Goal: Task Accomplishment & Management: Complete application form

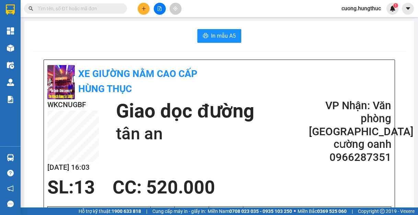
click at [341, 42] on div "In mẫu A5" at bounding box center [219, 36] width 373 height 14
click at [141, 10] on button at bounding box center [143, 9] width 12 height 12
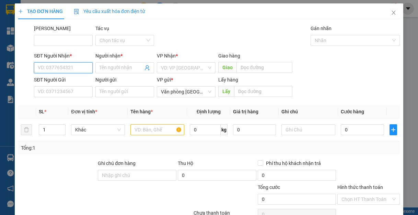
click at [76, 69] on input "SĐT Người Nhận *" at bounding box center [63, 67] width 59 height 11
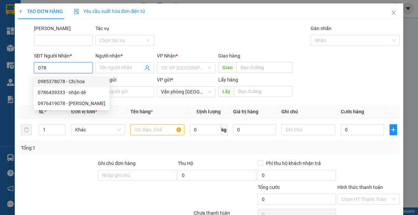
click at [54, 81] on div "0985378078 - Chị hoa" at bounding box center [72, 82] width 68 height 8
type input "0985378078"
type input "Chị hoa"
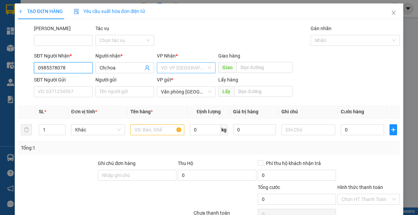
type input "0985378078"
click at [186, 73] on input "search" at bounding box center [184, 68] width 46 height 10
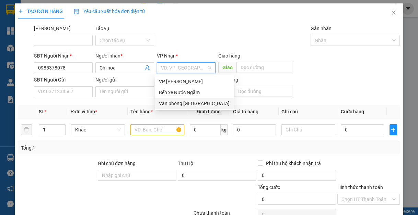
click at [181, 105] on div "Văn phòng [GEOGRAPHIC_DATA]" at bounding box center [194, 104] width 71 height 8
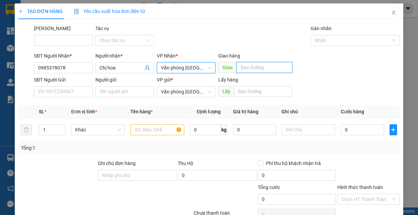
click at [251, 66] on input "text" at bounding box center [264, 67] width 56 height 11
type input "lạt"
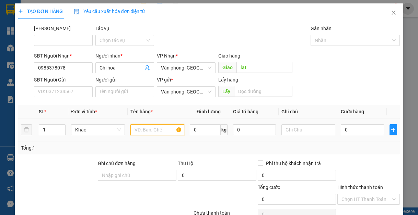
click at [150, 127] on input "text" at bounding box center [157, 129] width 54 height 11
type input "1"
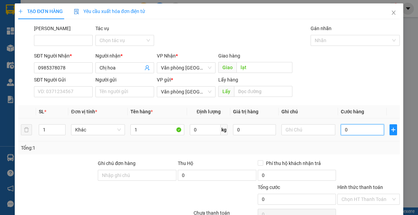
click at [355, 131] on input "0" at bounding box center [361, 129] width 43 height 11
type input "5"
type input "50"
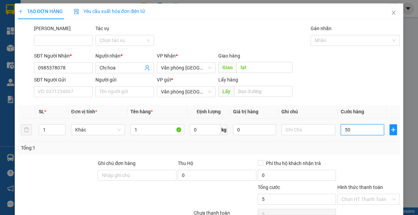
type input "50"
type input "500"
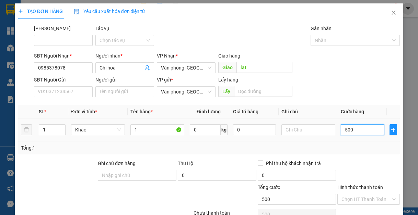
type input "5.000"
type input "50.000"
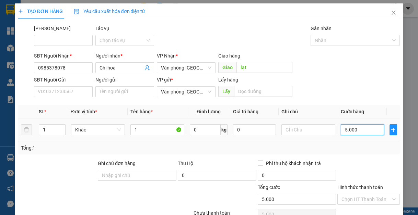
type input "50.000"
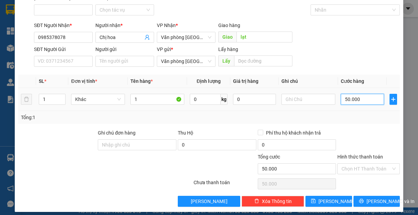
scroll to position [36, 0]
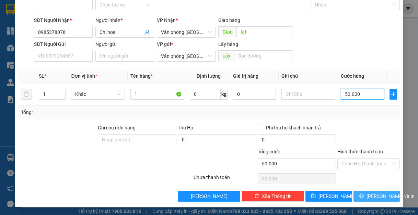
type input "50.000"
click at [380, 199] on span "[PERSON_NAME] và In" at bounding box center [390, 197] width 48 height 8
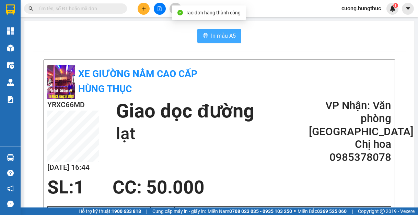
click at [225, 34] on span "In mẫu A5" at bounding box center [223, 36] width 25 height 9
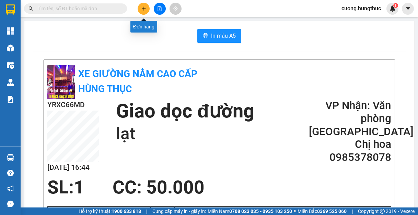
click at [144, 7] on icon "plus" at bounding box center [143, 8] width 5 height 5
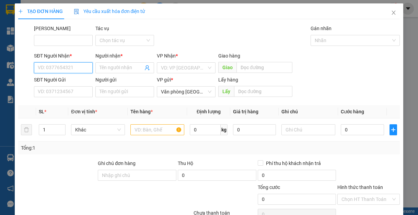
click at [79, 71] on input "SĐT Người Nhận *" at bounding box center [63, 67] width 59 height 11
click at [89, 85] on div "0919534985 - Chị linh" at bounding box center [63, 81] width 58 height 11
type input "0919534985"
type input "Chị linh"
type input "0919534985"
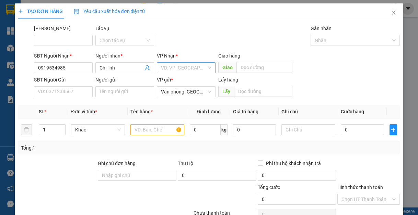
click at [203, 69] on input "search" at bounding box center [184, 68] width 46 height 10
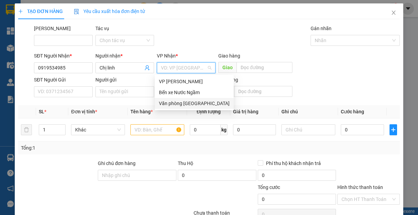
click at [185, 103] on div "Văn phòng [GEOGRAPHIC_DATA]" at bounding box center [194, 104] width 71 height 8
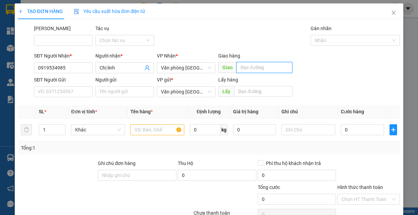
click at [264, 67] on input "text" at bounding box center [264, 67] width 56 height 11
type input "lạt"
drag, startPoint x: 264, startPoint y: 67, endPoint x: 142, endPoint y: 127, distance: 136.4
click at [142, 127] on input "text" at bounding box center [157, 129] width 54 height 11
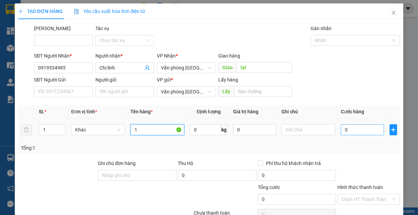
type input "1"
click at [358, 129] on input "0" at bounding box center [361, 129] width 43 height 11
type input "5"
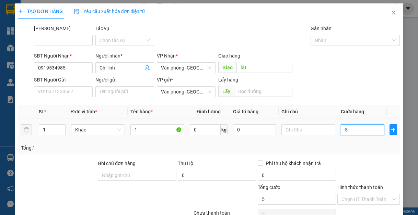
type input "50"
type input "500"
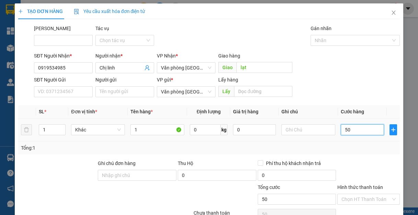
type input "500"
type input "5.000"
type input "50.000"
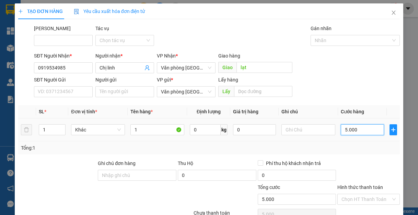
type input "50.000"
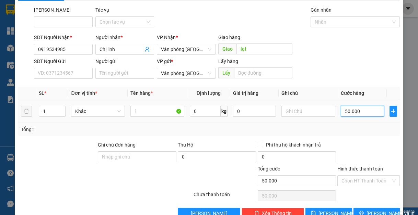
scroll to position [36, 0]
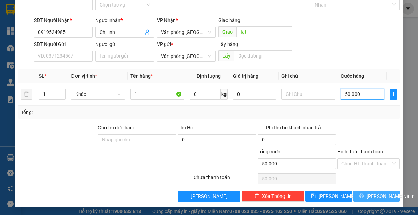
type input "50.000"
click at [369, 196] on span "[PERSON_NAME] và In" at bounding box center [390, 197] width 48 height 8
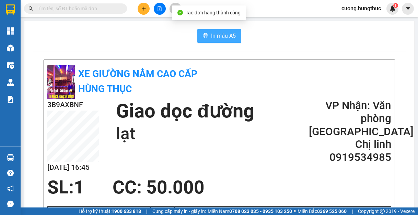
click at [223, 41] on button "In mẫu A5" at bounding box center [219, 36] width 44 height 14
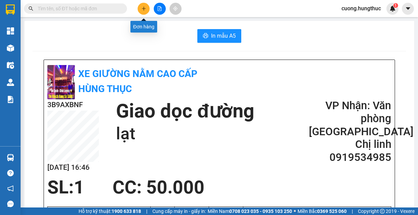
click at [142, 11] on button at bounding box center [143, 9] width 12 height 12
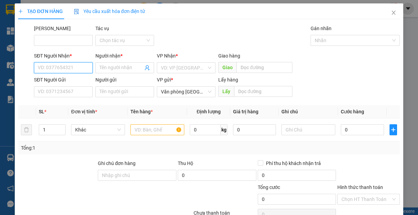
click at [58, 68] on input "SĐT Người Nhận *" at bounding box center [63, 67] width 59 height 11
click at [71, 83] on div "0824654456 - NHẬT LỆ" at bounding box center [65, 82] width 55 height 8
type input "0824654456"
type input "NHẬT LỆ"
type input "0824654456"
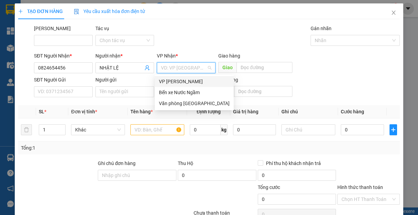
click at [194, 70] on input "search" at bounding box center [184, 68] width 46 height 10
click at [194, 107] on div "Văn phòng [GEOGRAPHIC_DATA]" at bounding box center [194, 104] width 71 height 8
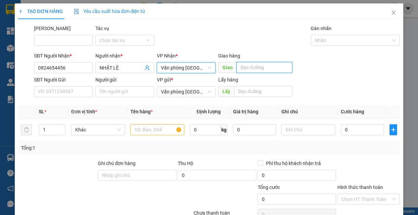
click at [255, 64] on input "text" at bounding box center [264, 67] width 56 height 11
type input "lạt"
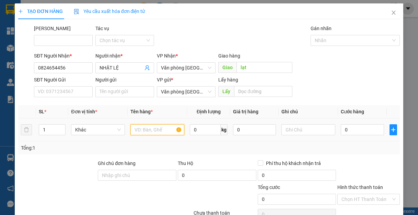
click at [157, 126] on input "text" at bounding box center [157, 129] width 54 height 11
type input "1"
click at [51, 133] on input "1" at bounding box center [52, 130] width 26 height 10
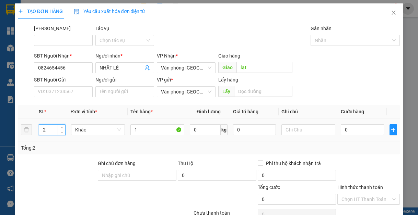
type input "2"
click at [352, 136] on td "0" at bounding box center [362, 130] width 48 height 23
click at [354, 132] on input "0" at bounding box center [361, 129] width 43 height 11
type input "1"
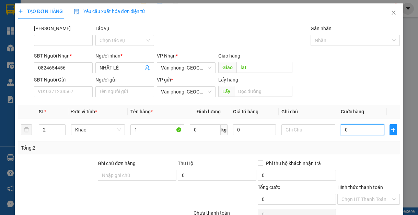
type input "1"
type input "12"
type input "120"
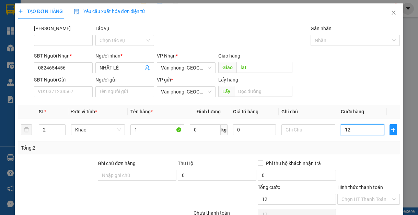
type input "120"
type input "1.200"
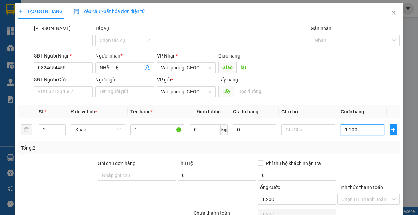
type input "12.000"
type input "120.000"
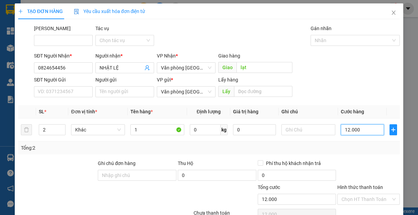
type input "120.000"
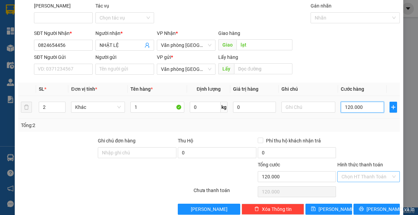
scroll to position [36, 0]
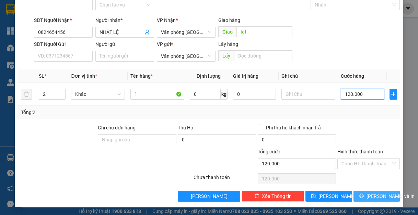
type input "120.000"
click at [367, 193] on span "[PERSON_NAME] và In" at bounding box center [390, 197] width 48 height 8
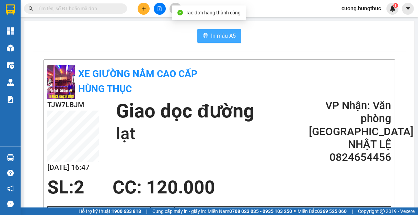
click at [204, 35] on icon "printer" at bounding box center [205, 35] width 5 height 5
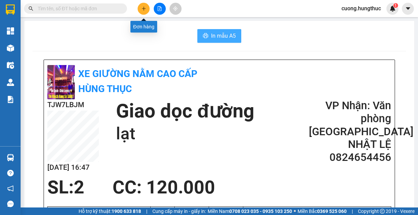
click at [143, 10] on icon "plus" at bounding box center [143, 8] width 5 height 5
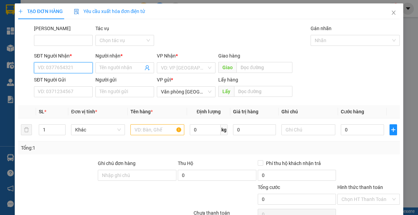
click at [71, 70] on input "SĐT Người Nhận *" at bounding box center [63, 67] width 59 height 11
click at [61, 83] on div "0961145202 - lan anh" at bounding box center [63, 82] width 50 height 8
type input "0961145202"
type input "lan anh"
type input "0961145202"
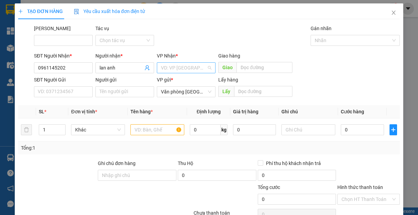
click at [174, 65] on input "search" at bounding box center [184, 68] width 46 height 10
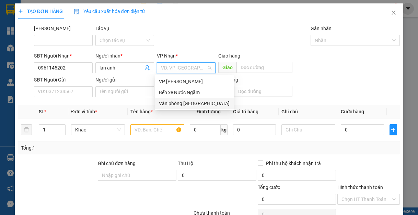
click at [188, 104] on div "Văn phòng [GEOGRAPHIC_DATA]" at bounding box center [194, 104] width 71 height 8
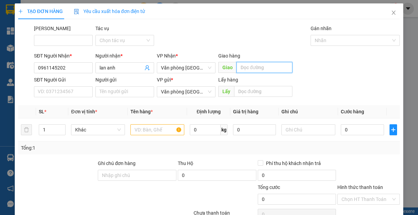
click at [255, 67] on input "text" at bounding box center [264, 67] width 56 height 11
type input "lạt"
click at [50, 132] on input "1" at bounding box center [52, 130] width 26 height 10
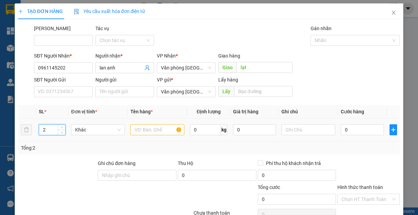
type input "2"
click at [138, 131] on input "text" at bounding box center [157, 129] width 54 height 11
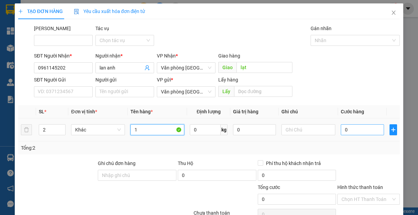
type input "1"
click at [344, 131] on input "0" at bounding box center [361, 129] width 43 height 11
type input "1"
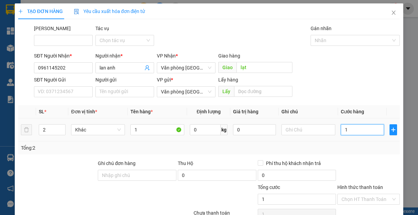
type input "12"
type input "120"
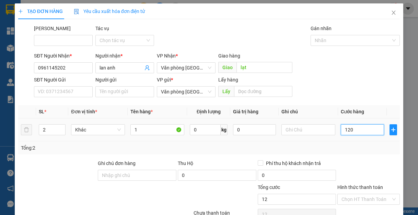
type input "120"
type input "1.200"
type input "12.000"
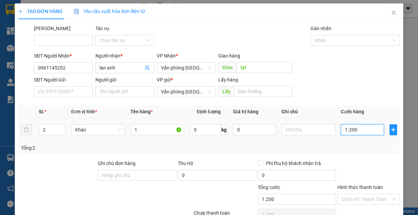
type input "12.000"
type input "120.000"
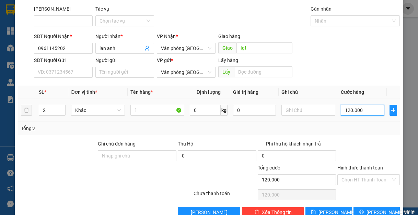
scroll to position [36, 0]
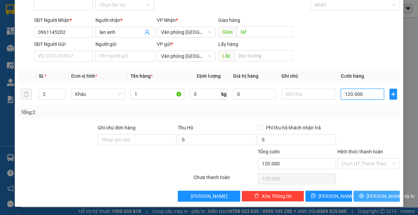
type input "120.000"
click at [356, 194] on button "[PERSON_NAME] và In" at bounding box center [376, 196] width 47 height 11
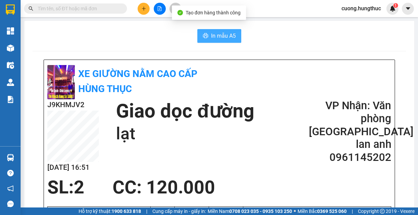
click at [214, 39] on span "In mẫu A5" at bounding box center [223, 36] width 25 height 9
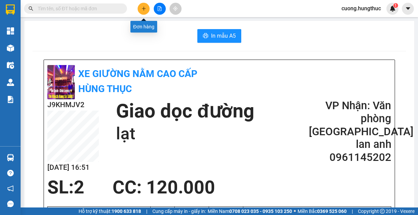
click at [143, 8] on icon "plus" at bounding box center [143, 8] width 5 height 5
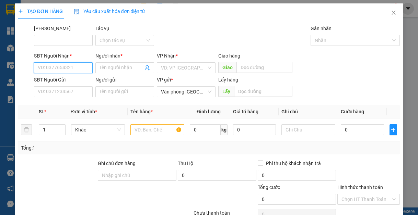
click at [84, 65] on input "SĐT Người Nhận *" at bounding box center [63, 67] width 59 height 11
click at [64, 82] on div "0348191293 - anh đạt" at bounding box center [63, 82] width 50 height 8
type input "0348191293"
type input "anh đạt"
type input "0348191293"
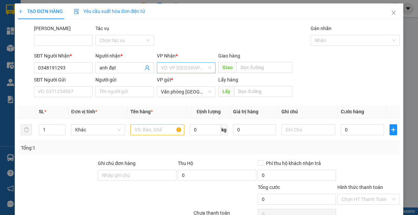
click at [169, 69] on input "search" at bounding box center [184, 68] width 46 height 10
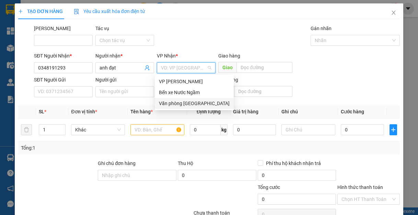
click at [173, 105] on div "Văn phòng [GEOGRAPHIC_DATA]" at bounding box center [194, 104] width 71 height 8
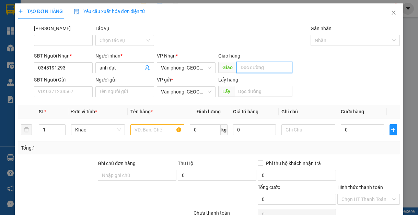
click at [250, 67] on input "text" at bounding box center [264, 67] width 56 height 11
type input "lạt"
click at [154, 128] on input "text" at bounding box center [157, 129] width 54 height 11
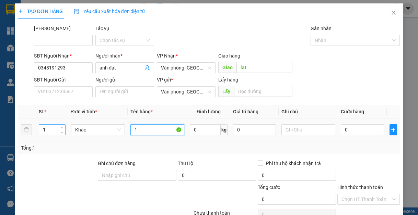
type input "1"
click at [52, 127] on input "1" at bounding box center [52, 130] width 26 height 10
type input "1"
type input "2"
click at [349, 132] on input "0" at bounding box center [361, 129] width 43 height 11
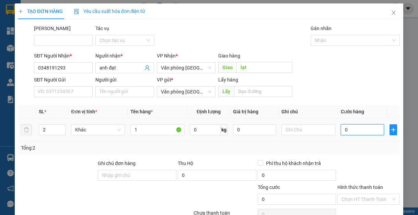
type input "1"
type input "18"
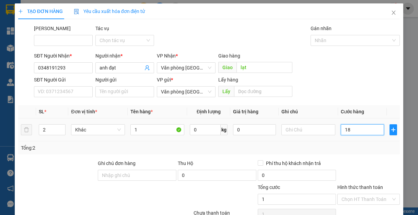
type input "18"
type input "180"
type input "1.800"
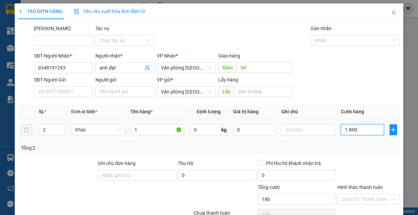
type input "1.800"
type input "18.000"
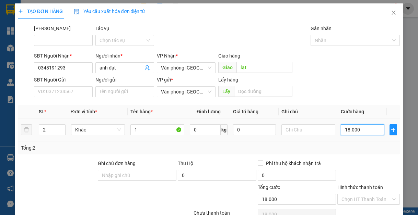
type input "180.000"
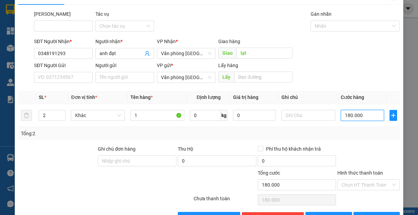
scroll to position [36, 0]
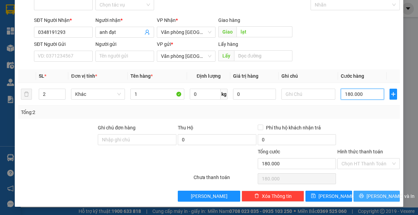
type input "180.000"
click at [379, 195] on span "[PERSON_NAME] và In" at bounding box center [390, 197] width 48 height 8
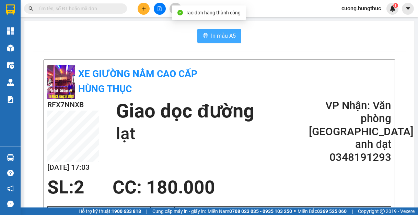
click at [220, 33] on span "In mẫu A5" at bounding box center [223, 36] width 25 height 9
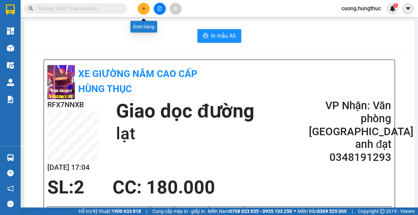
click at [144, 8] on icon "plus" at bounding box center [143, 8] width 5 height 5
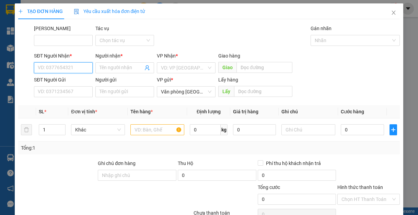
click at [78, 65] on input "SĐT Người Nhận *" at bounding box center [63, 67] width 59 height 11
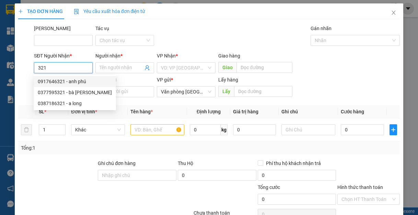
click at [67, 71] on input "321" at bounding box center [63, 67] width 59 height 11
type input "3"
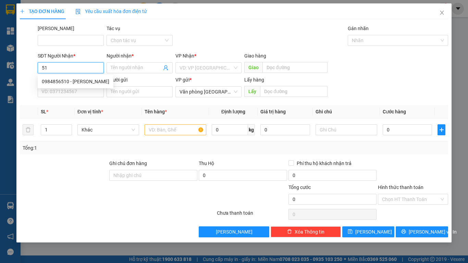
type input "5"
click at [68, 68] on input "SĐT Người Nhận *" at bounding box center [71, 67] width 66 height 11
type input "0984991510"
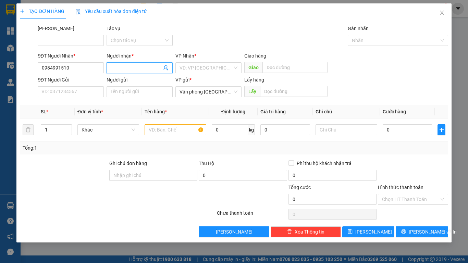
click at [147, 69] on input "Người nhận *" at bounding box center [136, 68] width 51 height 8
click at [146, 69] on input "Người nhận *" at bounding box center [136, 68] width 51 height 8
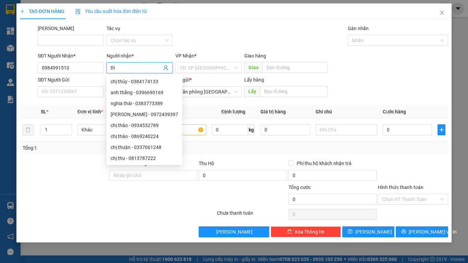
type input "t"
type input "a"
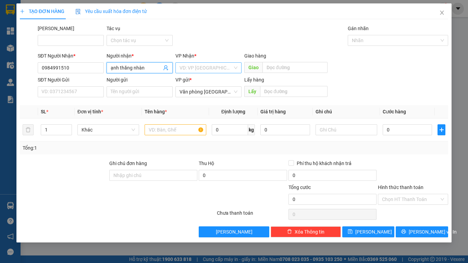
type input "ạnh thăng nhàn"
click at [200, 72] on input "search" at bounding box center [206, 68] width 53 height 10
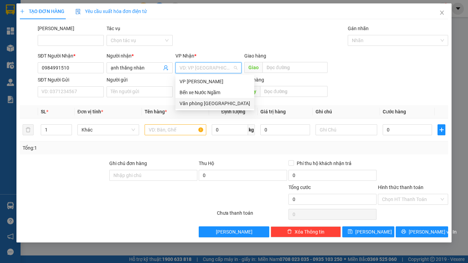
click at [208, 99] on div "Văn phòng [GEOGRAPHIC_DATA]" at bounding box center [215, 103] width 79 height 11
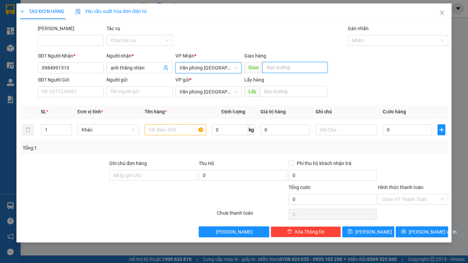
click at [270, 69] on input "text" at bounding box center [295, 67] width 65 height 11
type input "[PERSON_NAME]"
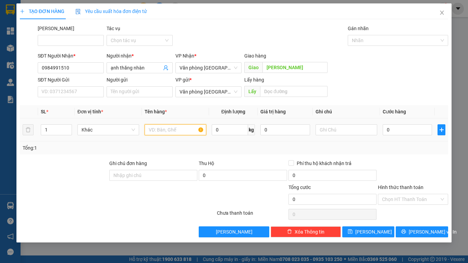
click at [161, 132] on input "text" at bounding box center [176, 129] width 62 height 11
click at [47, 132] on input "1" at bounding box center [56, 130] width 31 height 10
type input "1"
type input "2"
click at [155, 129] on input "text" at bounding box center [176, 129] width 62 height 11
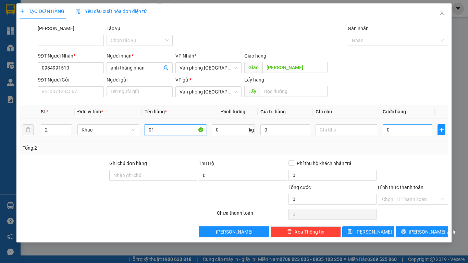
type input "01"
click at [396, 128] on input "0" at bounding box center [407, 129] width 49 height 11
type input "2"
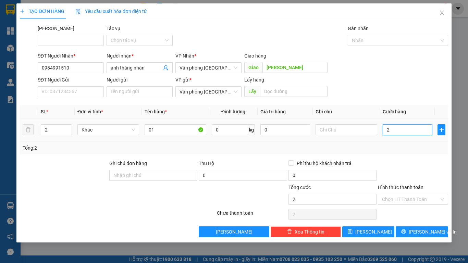
type input "20"
type input "200"
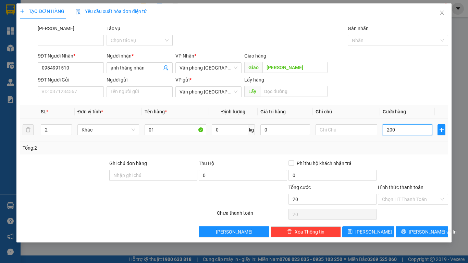
type input "200"
type input "2.000"
type input "20.000"
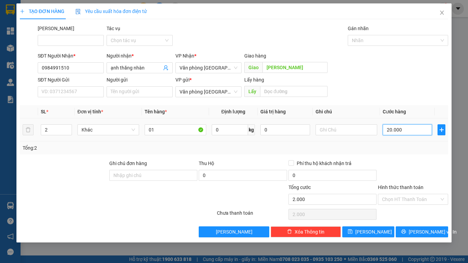
type input "20.000"
type input "200.000"
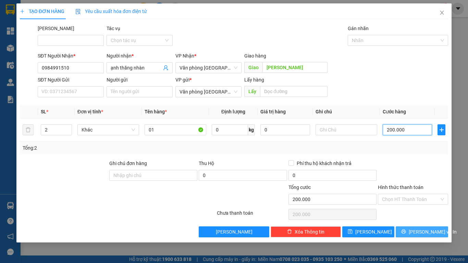
type input "200.000"
click at [417, 215] on span "[PERSON_NAME] và In" at bounding box center [433, 232] width 48 height 8
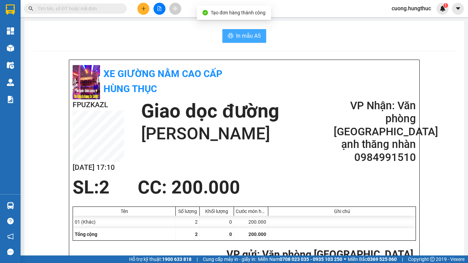
click at [249, 37] on span "In mẫu A5" at bounding box center [248, 36] width 25 height 9
click at [147, 8] on button at bounding box center [143, 9] width 12 height 12
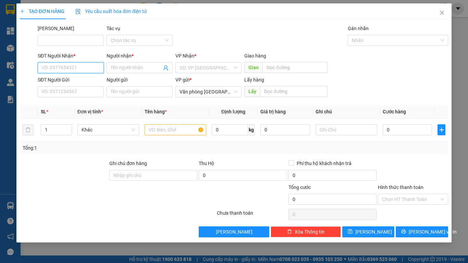
click at [93, 66] on input "SĐT Người Nhận *" at bounding box center [71, 67] width 66 height 11
click at [85, 81] on div "0984991510 - ạnh thăng nhàn" at bounding box center [76, 82] width 68 height 8
type input "0984991510"
type input "ạnh thăng nhàn"
type input "0984991510"
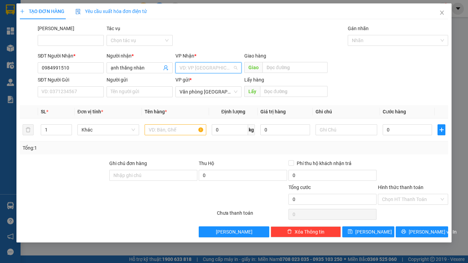
click at [202, 69] on input "search" at bounding box center [206, 68] width 53 height 10
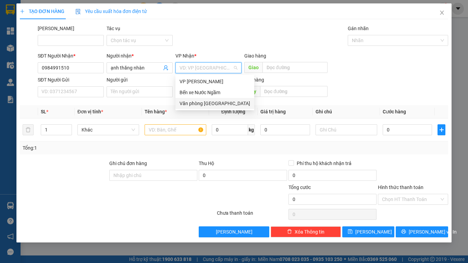
click at [203, 101] on div "Văn phòng [GEOGRAPHIC_DATA]" at bounding box center [215, 104] width 71 height 8
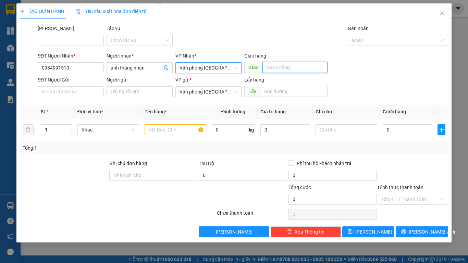
click at [283, 64] on input "text" at bounding box center [295, 67] width 65 height 11
type input "[PERSON_NAME]"
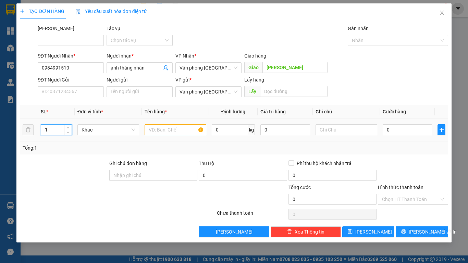
click at [53, 128] on input "1" at bounding box center [56, 130] width 31 height 10
type input "2"
click at [178, 130] on input "text" at bounding box center [176, 129] width 62 height 11
type input "1"
click at [386, 130] on input "0" at bounding box center [407, 129] width 49 height 11
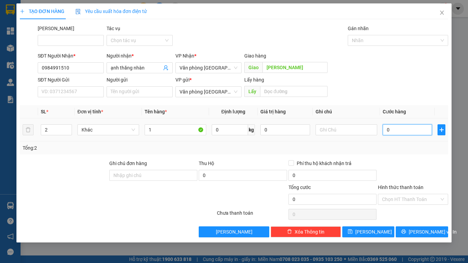
type input "2"
type input "20"
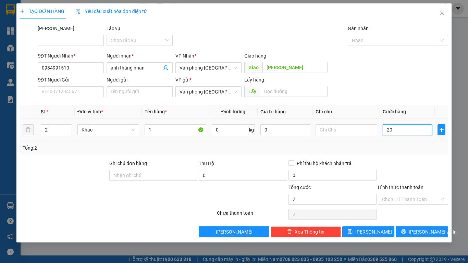
type input "20"
type input "200"
type input "2.000"
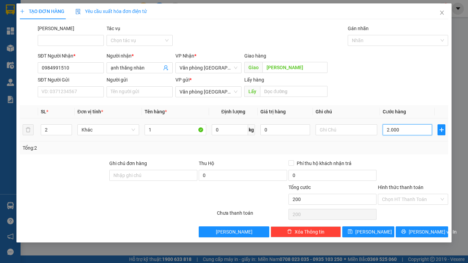
type input "2.000"
type input "20.000"
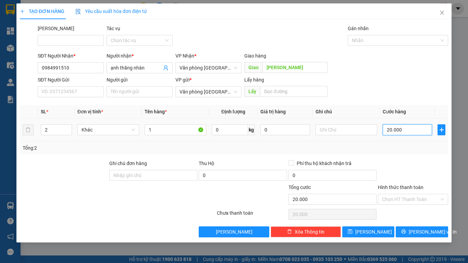
type input "200.000"
click at [412, 200] on input "Hình thức thanh toán" at bounding box center [410, 199] width 57 height 10
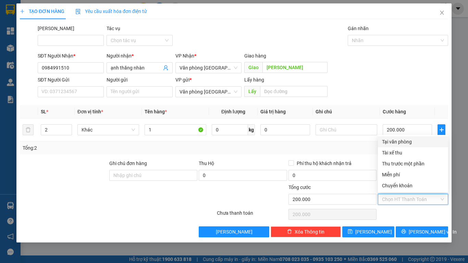
click at [406, 144] on div "Tại văn phòng" at bounding box center [413, 142] width 62 height 8
type input "0"
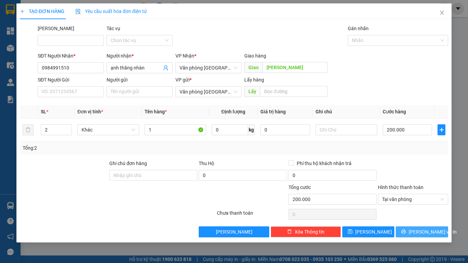
click at [417, 215] on span "[PERSON_NAME] và In" at bounding box center [433, 232] width 48 height 8
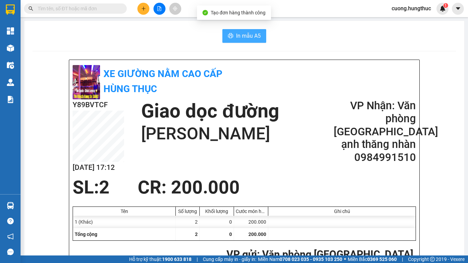
click at [250, 37] on span "In mẫu A5" at bounding box center [248, 36] width 25 height 9
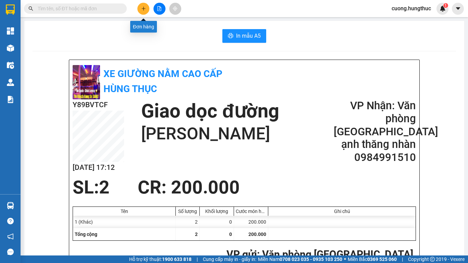
click at [142, 11] on button at bounding box center [143, 9] width 12 height 12
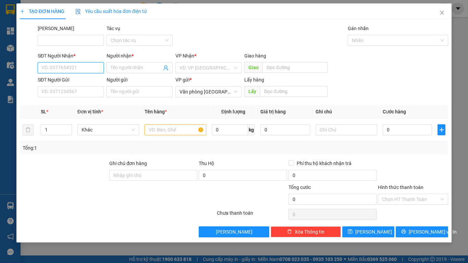
click at [63, 64] on input "SĐT Người Nhận *" at bounding box center [71, 67] width 66 height 11
click at [69, 92] on div "0836927999 - anh quý" at bounding box center [71, 93] width 58 height 8
type input "0836927999"
type input "anh quý"
type input "0836927999"
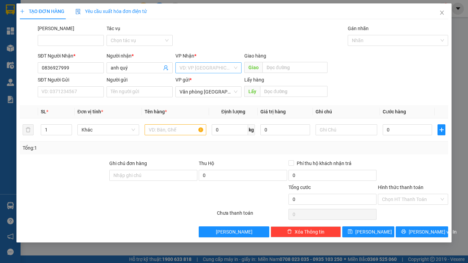
click at [196, 68] on input "search" at bounding box center [206, 68] width 53 height 10
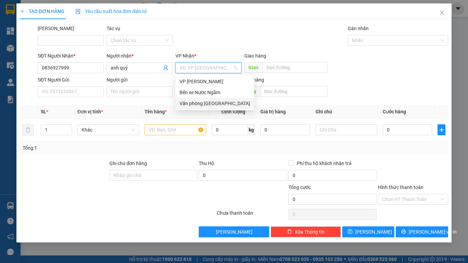
click at [199, 108] on div "Văn phòng [GEOGRAPHIC_DATA]" at bounding box center [215, 103] width 79 height 11
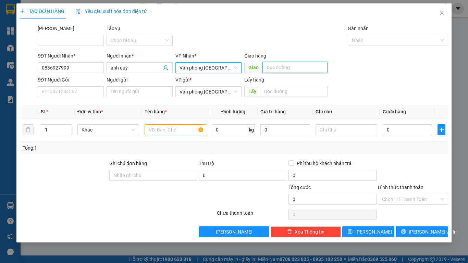
click at [296, 68] on input "text" at bounding box center [295, 67] width 65 height 11
type input "giang sơn"
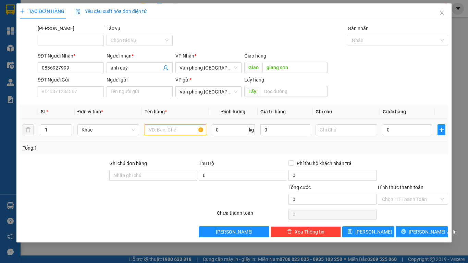
click at [167, 132] on input "text" at bounding box center [176, 129] width 62 height 11
type input "1"
click at [398, 124] on input "0" at bounding box center [407, 129] width 49 height 11
type input "47"
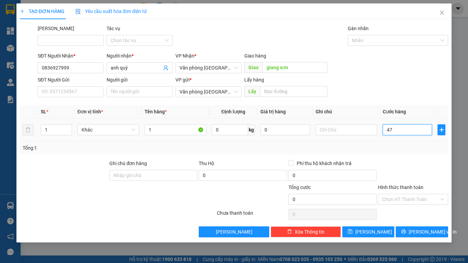
type input "47"
type input "470"
type input "4.700"
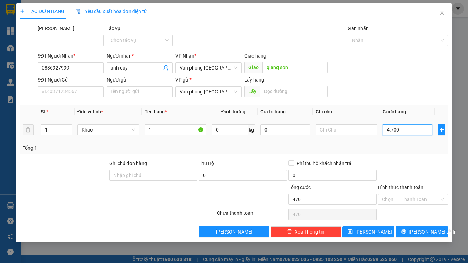
type input "4.700"
type input "470"
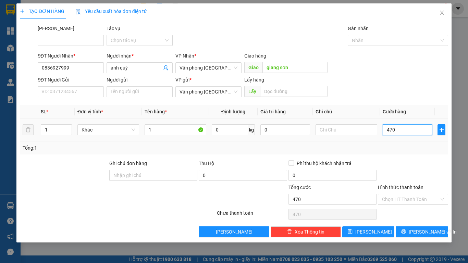
type input "47"
type input "0"
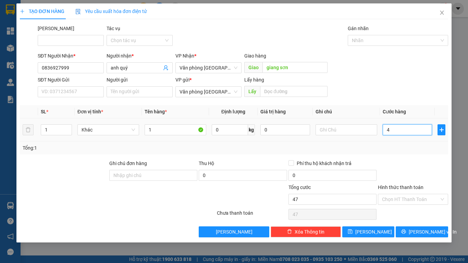
type input "0"
click at [385, 130] on input "0" at bounding box center [407, 129] width 49 height 11
type input "70"
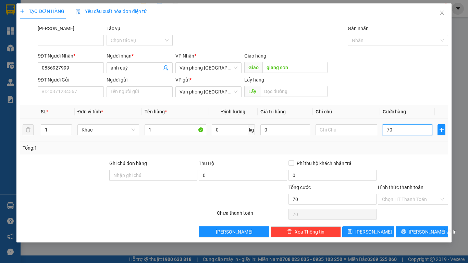
type input "700"
click at [415, 215] on button "[PERSON_NAME] và In" at bounding box center [422, 232] width 52 height 11
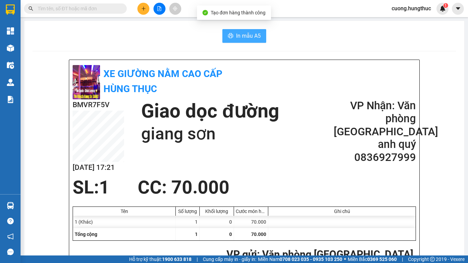
drag, startPoint x: 242, startPoint y: 40, endPoint x: 246, endPoint y: 41, distance: 4.3
click at [246, 41] on button "In mẫu A5" at bounding box center [244, 36] width 44 height 14
drag, startPoint x: 98, startPoint y: 25, endPoint x: 108, endPoint y: 24, distance: 9.7
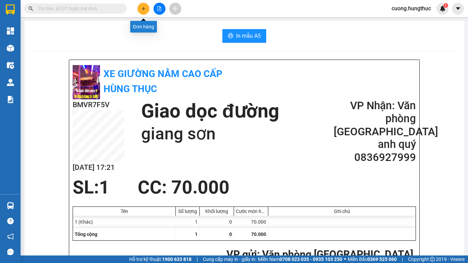
click at [141, 10] on button at bounding box center [143, 9] width 12 height 12
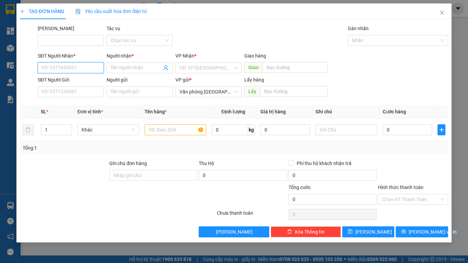
click at [62, 66] on input "SĐT Người Nhận *" at bounding box center [71, 67] width 66 height 11
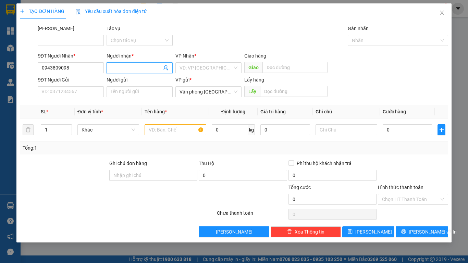
click at [140, 63] on span at bounding box center [140, 67] width 66 height 11
click at [212, 70] on input "search" at bounding box center [206, 68] width 53 height 10
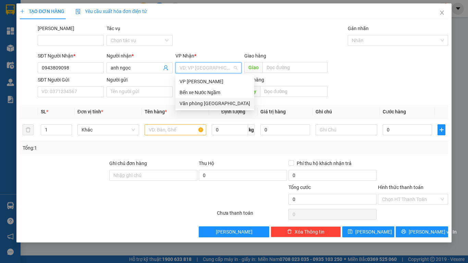
click at [207, 100] on div "Văn phòng [GEOGRAPHIC_DATA]" at bounding box center [215, 104] width 71 height 8
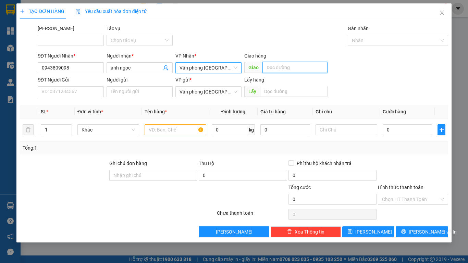
click at [282, 63] on input "text" at bounding box center [295, 67] width 65 height 11
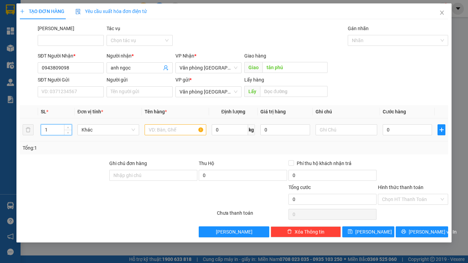
click at [56, 129] on input "1" at bounding box center [56, 130] width 31 height 10
click at [157, 129] on input "text" at bounding box center [176, 129] width 62 height 11
click at [417, 126] on input "0" at bounding box center [407, 129] width 49 height 11
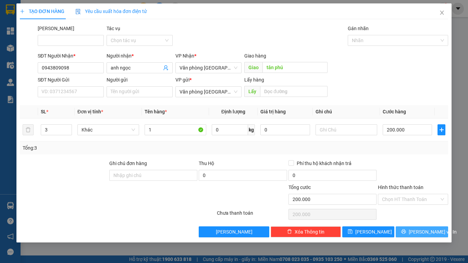
click at [417, 215] on span "[PERSON_NAME] và In" at bounding box center [433, 232] width 48 height 8
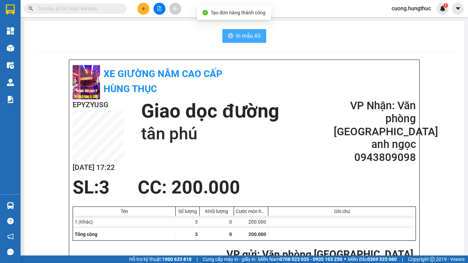
click at [257, 37] on span "In mẫu A5" at bounding box center [248, 36] width 25 height 9
click at [146, 14] on div at bounding box center [159, 9] width 51 height 12
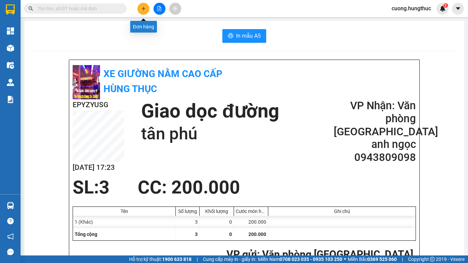
click at [140, 9] on button at bounding box center [143, 9] width 12 height 12
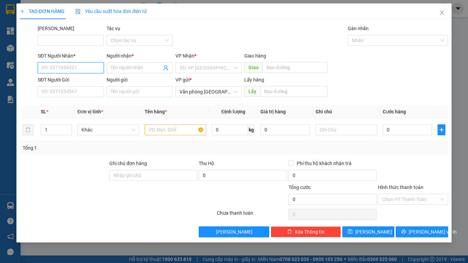
click at [92, 72] on input "SĐT Người Nhận *" at bounding box center [71, 67] width 66 height 11
click at [81, 82] on div "0982200798 - chị tra" at bounding box center [71, 82] width 58 height 8
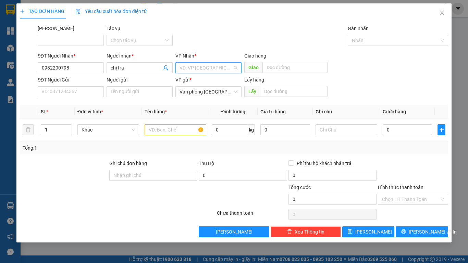
click at [198, 67] on input "search" at bounding box center [206, 68] width 53 height 10
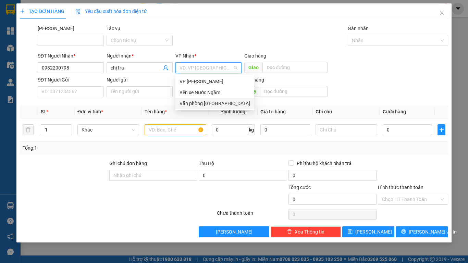
click at [218, 104] on div "Văn phòng [GEOGRAPHIC_DATA]" at bounding box center [215, 104] width 71 height 8
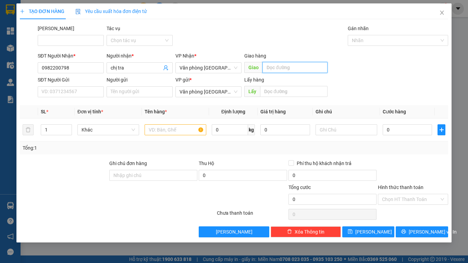
click at [292, 63] on input "text" at bounding box center [295, 67] width 65 height 11
click at [169, 136] on div at bounding box center [176, 130] width 62 height 14
click at [186, 125] on input "text" at bounding box center [176, 129] width 62 height 11
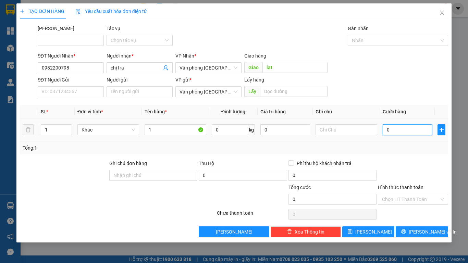
click at [391, 131] on input "0" at bounding box center [407, 129] width 49 height 11
click at [417, 215] on span "[PERSON_NAME] và In" at bounding box center [433, 232] width 48 height 8
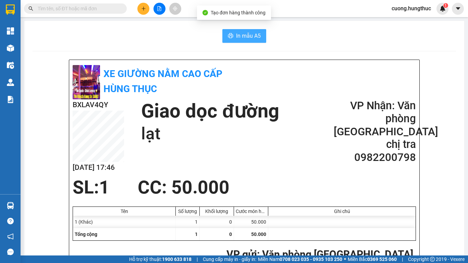
click at [250, 40] on button "In mẫu A5" at bounding box center [244, 36] width 44 height 14
click at [230, 38] on icon "printer" at bounding box center [230, 35] width 5 height 5
click at [141, 11] on button at bounding box center [143, 9] width 12 height 12
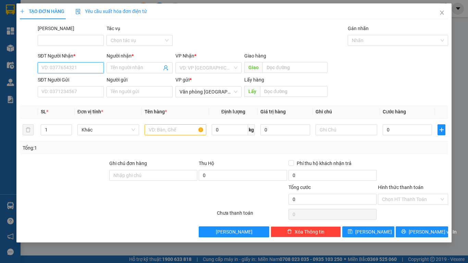
click at [88, 71] on input "SĐT Người Nhận *" at bounding box center [71, 67] width 66 height 11
click at [85, 84] on div "0978127599 - anh anh" at bounding box center [71, 82] width 58 height 8
click at [193, 65] on input "search" at bounding box center [206, 68] width 53 height 10
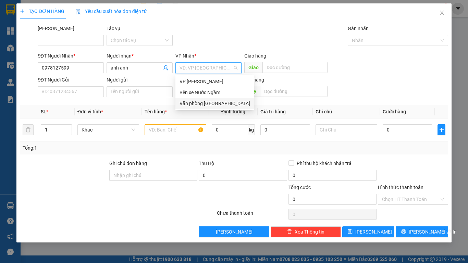
click at [204, 105] on div "Văn phòng [GEOGRAPHIC_DATA]" at bounding box center [215, 104] width 71 height 8
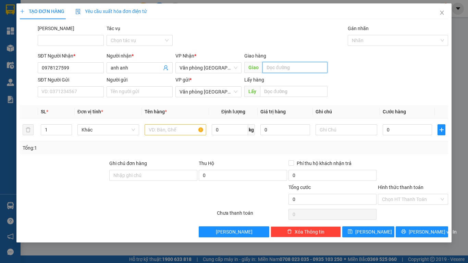
click at [278, 67] on input "text" at bounding box center [295, 67] width 65 height 11
click at [182, 132] on input "text" at bounding box center [176, 129] width 62 height 11
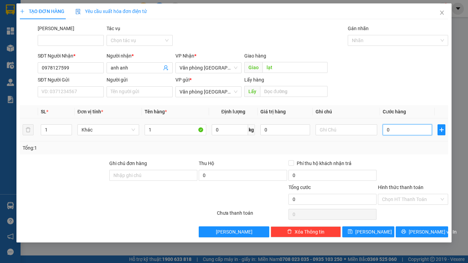
click at [417, 133] on input "0" at bounding box center [407, 129] width 49 height 11
click at [417, 215] on span "[PERSON_NAME] và In" at bounding box center [433, 232] width 48 height 8
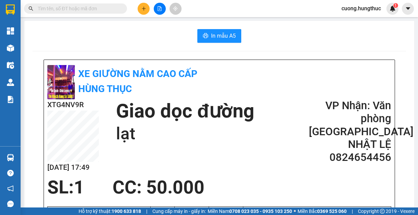
click at [143, 10] on icon "plus" at bounding box center [143, 8] width 5 height 5
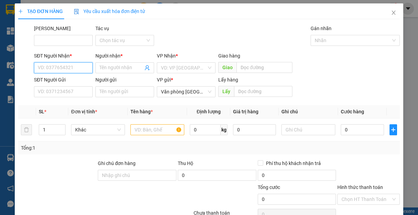
click at [51, 72] on input "SĐT Người Nhận *" at bounding box center [63, 67] width 59 height 11
type input "0"
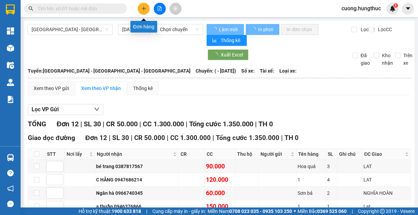
type input "[DATE]"
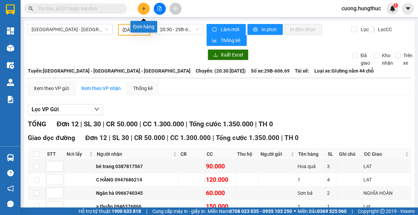
click at [146, 6] on button at bounding box center [143, 9] width 12 height 12
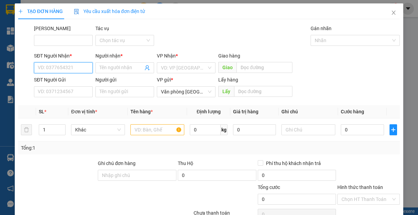
click at [59, 67] on input "SĐT Người Nhận *" at bounding box center [63, 67] width 59 height 11
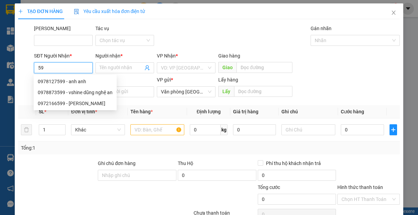
type input "5"
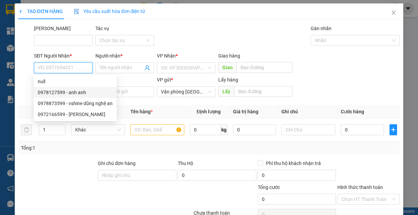
click at [48, 92] on div "0978127599 - anh anh" at bounding box center [75, 93] width 75 height 8
type input "0978127599"
type input "anh anh"
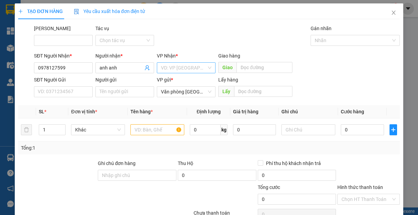
click at [166, 71] on input "search" at bounding box center [184, 68] width 46 height 10
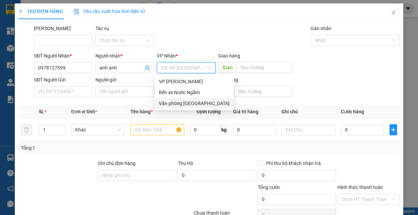
click at [171, 102] on div "Văn phòng [GEOGRAPHIC_DATA]" at bounding box center [194, 104] width 71 height 8
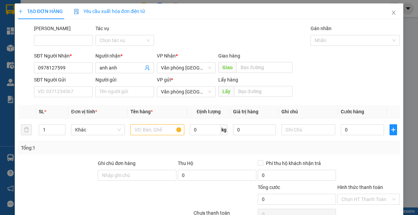
click at [257, 60] on div "Giao hàng" at bounding box center [255, 57] width 74 height 10
click at [257, 68] on input "text" at bounding box center [264, 67] width 56 height 11
type input "lạt"
click at [146, 129] on input "text" at bounding box center [157, 129] width 54 height 11
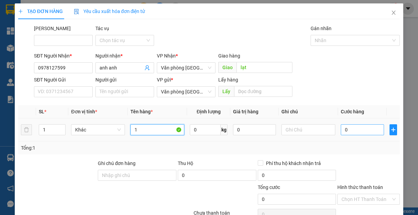
type input "1"
click at [354, 134] on input "0" at bounding box center [361, 129] width 43 height 11
type input "5"
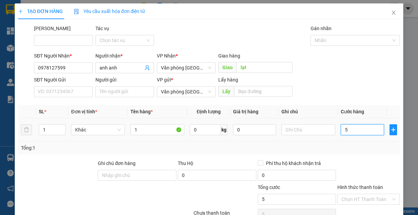
type input "50"
type input "500"
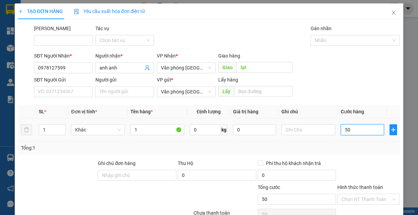
type input "500"
type input "5.000"
type input "50.000"
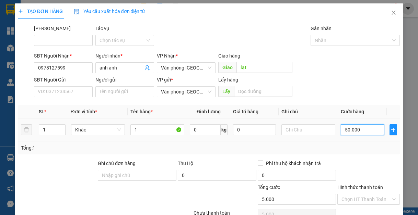
type input "50.000"
type input "500.000"
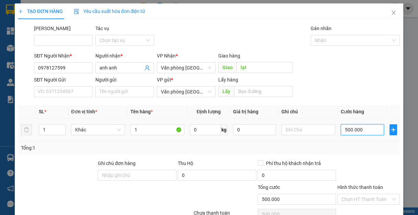
type input "50.000"
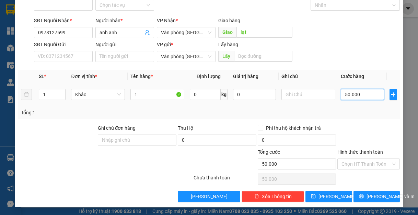
scroll to position [36, 0]
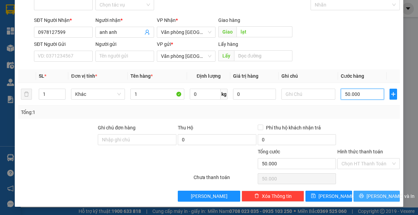
type input "50.000"
click at [368, 194] on span "[PERSON_NAME] và In" at bounding box center [390, 197] width 48 height 8
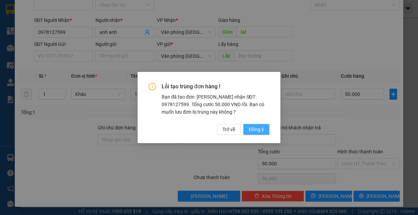
click at [262, 130] on span "Đồng ý" at bounding box center [256, 130] width 15 height 8
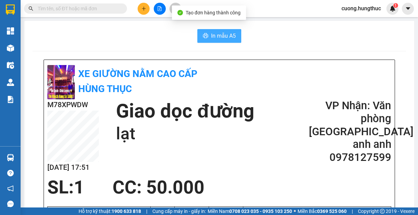
click at [211, 37] on span "In mẫu A5" at bounding box center [223, 36] width 25 height 9
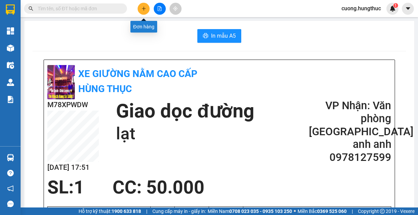
click at [145, 11] on icon "plus" at bounding box center [143, 8] width 5 height 5
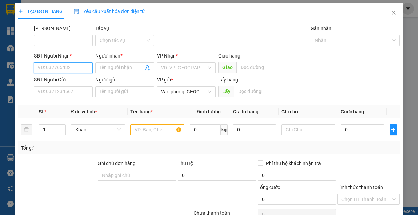
click at [73, 67] on input "SĐT Người Nhận *" at bounding box center [63, 67] width 59 height 11
click at [69, 85] on div "0326764547 - nguyễn thị phương anh" at bounding box center [72, 82] width 68 height 8
type input "0326764547"
type input "nguyễn thị phương anh"
click at [205, 71] on div "VD: VP [GEOGRAPHIC_DATA]" at bounding box center [186, 67] width 59 height 11
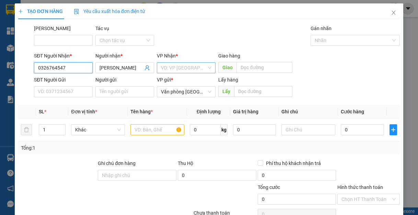
type input "0326764547"
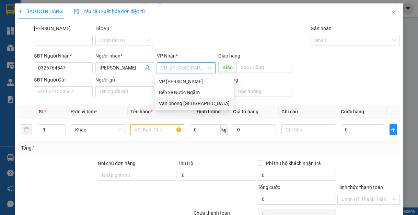
drag, startPoint x: 204, startPoint y: 104, endPoint x: 212, endPoint y: 99, distance: 9.7
click at [203, 104] on div "Văn phòng [GEOGRAPHIC_DATA]" at bounding box center [194, 104] width 71 height 8
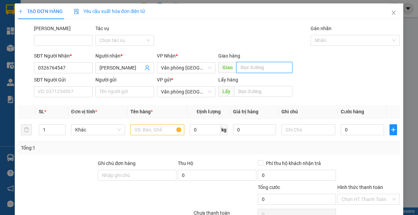
click at [247, 64] on input "text" at bounding box center [264, 67] width 56 height 11
type input "o"
type input "lạt"
click at [156, 136] on div at bounding box center [157, 130] width 54 height 14
click at [156, 131] on input "text" at bounding box center [157, 129] width 54 height 11
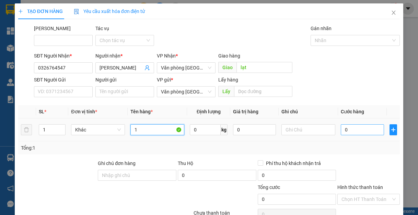
type input "1"
click at [349, 125] on input "0" at bounding box center [361, 129] width 43 height 11
type input "5"
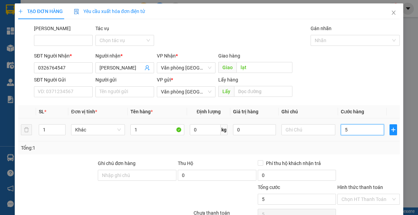
type input "50"
type input "500"
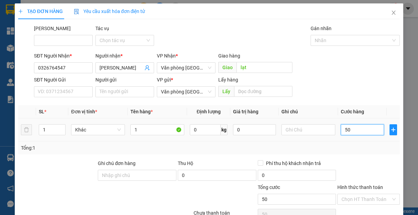
type input "500"
type input "5.000"
type input "50.000"
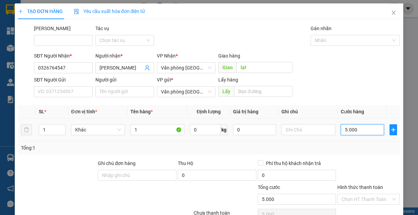
type input "50.000"
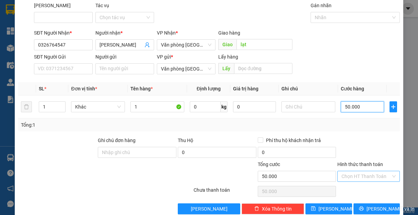
scroll to position [36, 0]
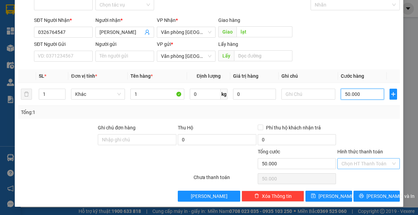
type input "50.000"
click at [366, 164] on input "Hình thức thanh toán" at bounding box center [365, 164] width 49 height 10
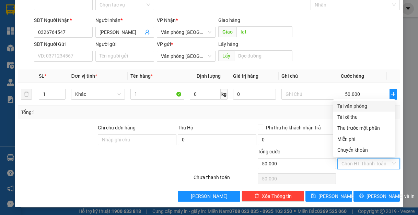
click at [345, 107] on div "Tại văn phòng" at bounding box center [363, 106] width 53 height 8
type input "0"
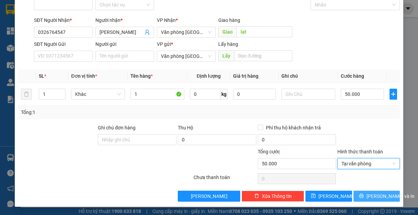
drag, startPoint x: 366, startPoint y: 198, endPoint x: 356, endPoint y: 205, distance: 12.2
click at [362, 201] on button "[PERSON_NAME] và In" at bounding box center [376, 196] width 47 height 11
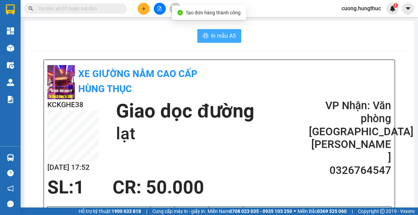
click at [211, 40] on span "In mẫu A5" at bounding box center [223, 36] width 25 height 9
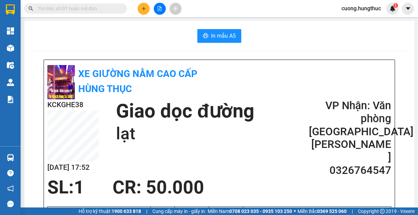
scroll to position [40, 0]
click at [138, 0] on div "Kết quả tìm kiếm ( 0 ) Bộ lọc No Data cuong.hungthuc 1" at bounding box center [209, 8] width 418 height 17
click at [140, 5] on button at bounding box center [143, 9] width 12 height 12
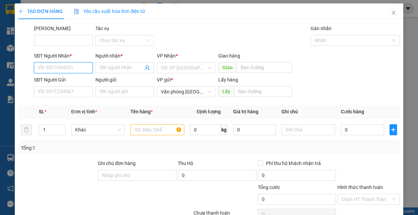
click at [58, 68] on input "SĐT Người Nhận *" at bounding box center [63, 67] width 59 height 11
type input "0"
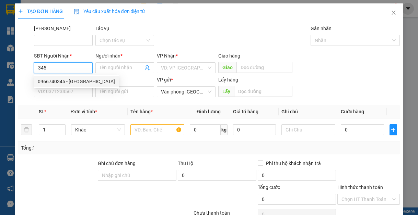
click at [70, 83] on div "0966740345 - Ngân hà" at bounding box center [76, 82] width 77 height 8
type input "0966740345"
type input "Ngân hà"
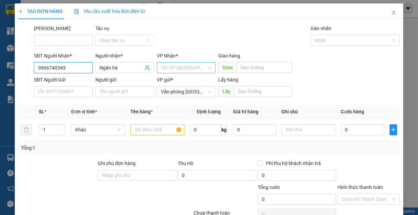
type input "0966740345"
click at [198, 71] on input "search" at bounding box center [184, 68] width 46 height 10
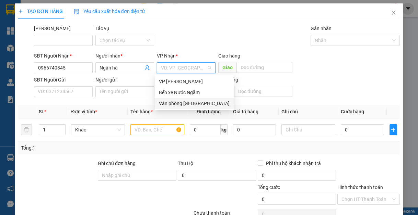
click at [191, 107] on div "Văn phòng [GEOGRAPHIC_DATA]" at bounding box center [194, 103] width 79 height 11
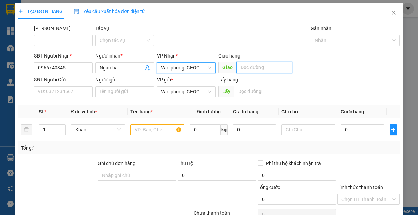
click at [248, 69] on input "text" at bounding box center [264, 67] width 56 height 11
type input "cừa"
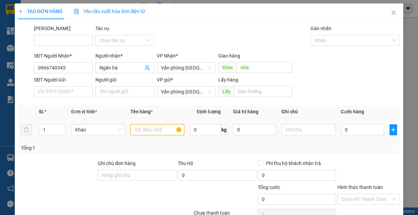
click at [153, 134] on input "text" at bounding box center [157, 129] width 54 height 11
type input "1"
click at [362, 134] on div "0" at bounding box center [361, 130] width 43 height 14
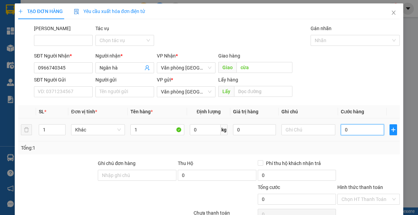
type input "2"
type input "24"
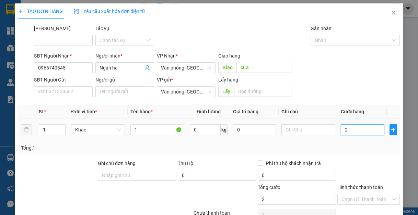
type input "24"
type input "240"
type input "2.400"
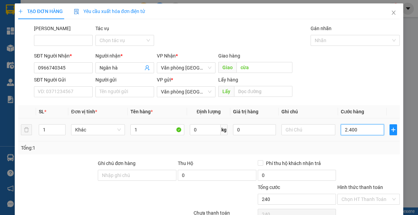
type input "2.400"
type input "24.000"
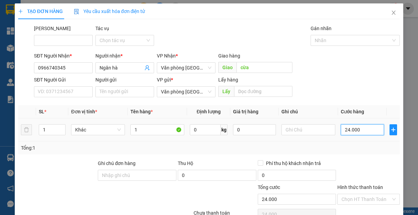
type input "240.000"
type input "2.400.000"
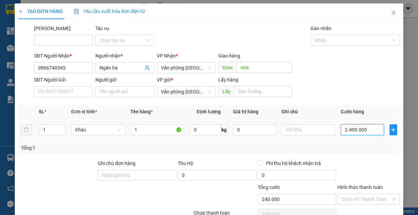
type input "2.400.000"
type input "240.000"
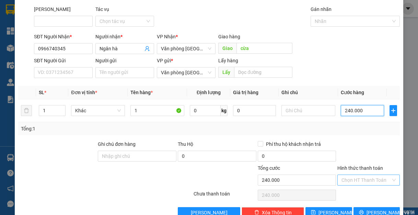
scroll to position [36, 0]
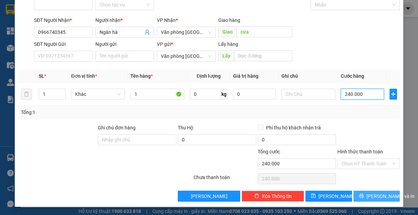
type input "240.000"
click at [366, 198] on span "[PERSON_NAME] và In" at bounding box center [390, 197] width 48 height 8
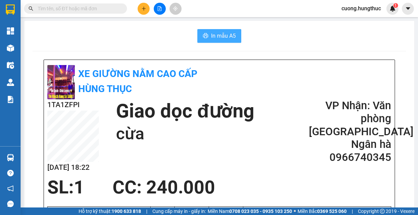
click at [216, 40] on span "In mẫu A5" at bounding box center [223, 36] width 25 height 9
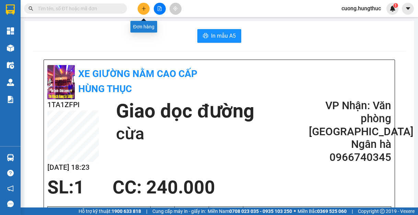
click at [146, 10] on button at bounding box center [143, 9] width 12 height 12
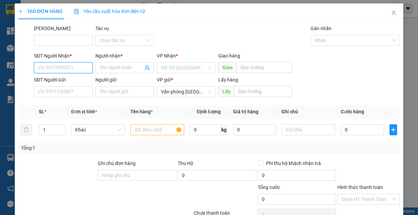
click at [62, 68] on input "SĐT Người Nhận *" at bounding box center [63, 67] width 59 height 11
type input "0916937137"
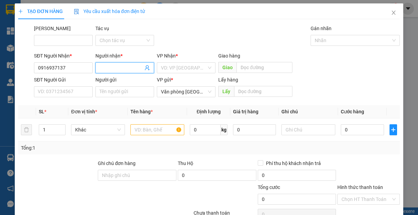
click at [130, 68] on input "Người nhận *" at bounding box center [121, 68] width 44 height 8
type input "anh vinh"
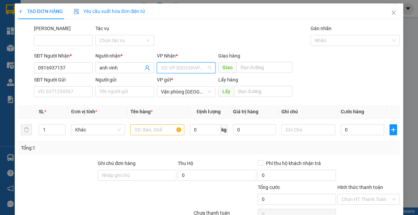
click at [188, 71] on input "search" at bounding box center [184, 68] width 46 height 10
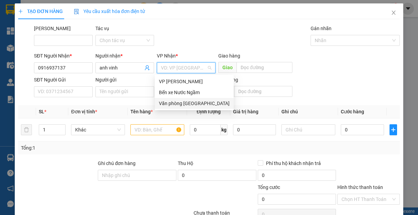
click at [186, 104] on div "Văn phòng [GEOGRAPHIC_DATA]" at bounding box center [194, 104] width 71 height 8
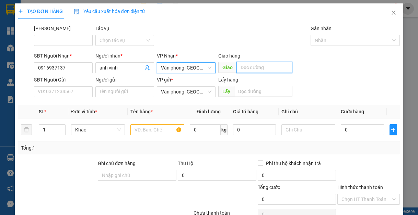
click at [240, 71] on input "text" at bounding box center [264, 67] width 56 height 11
type input "lạt"
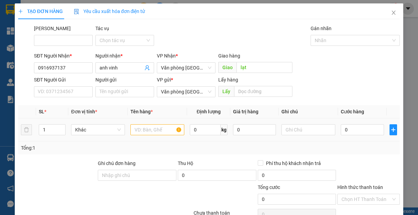
click at [155, 135] on div at bounding box center [157, 130] width 54 height 14
click at [156, 130] on input "text" at bounding box center [157, 129] width 54 height 11
type input "1"
click at [352, 128] on input "0" at bounding box center [361, 129] width 43 height 11
type input "5"
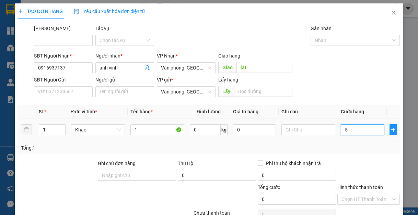
type input "5"
type input "50"
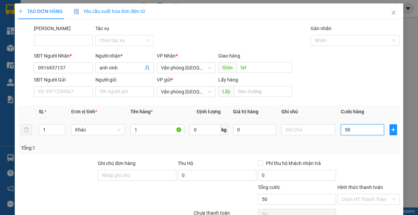
type input "500"
type input "5.000"
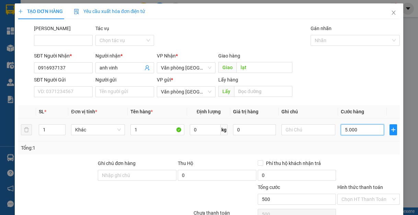
type input "5.000"
type input "50.000"
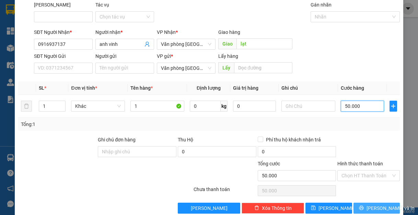
scroll to position [36, 0]
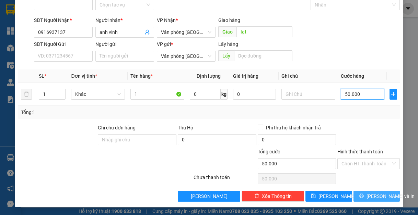
type input "50.000"
click at [359, 193] on button "[PERSON_NAME] và In" at bounding box center [376, 196] width 47 height 11
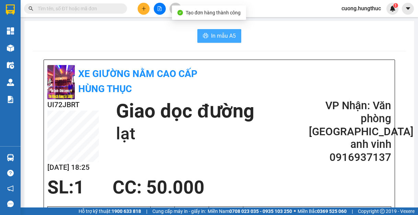
click at [215, 41] on button "In mẫu A5" at bounding box center [219, 36] width 44 height 14
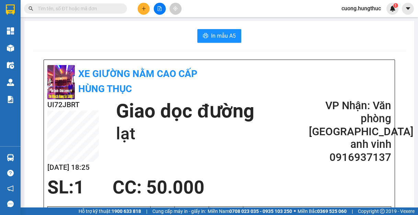
click at [146, 10] on icon "plus" at bounding box center [143, 8] width 5 height 5
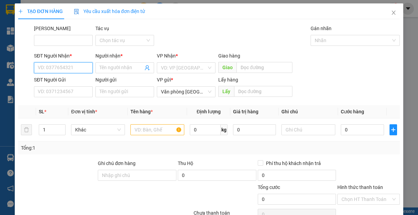
click at [73, 69] on input "SĐT Người Nhận *" at bounding box center [63, 67] width 59 height 11
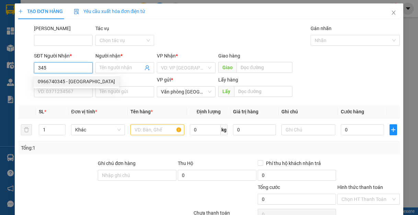
click at [62, 82] on div "0966740345 - Ngân hà" at bounding box center [76, 82] width 77 height 8
type input "0966740345"
type input "Ngân hà"
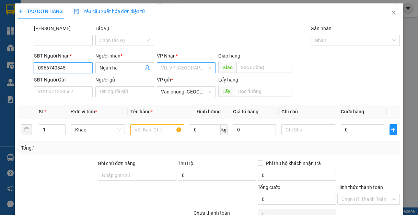
type input "0966740345"
click at [191, 69] on input "search" at bounding box center [184, 68] width 46 height 10
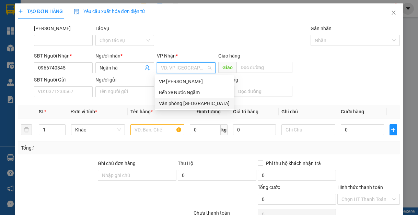
click at [176, 107] on div "Văn phòng [GEOGRAPHIC_DATA]" at bounding box center [194, 103] width 79 height 11
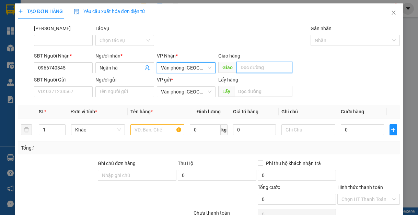
click at [260, 67] on input "text" at bounding box center [264, 67] width 56 height 11
type input "l"
type input "cừa"
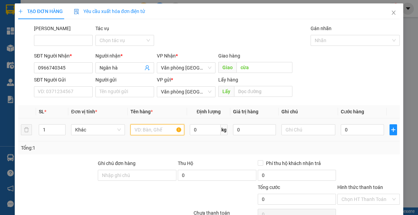
click at [147, 129] on input "text" at bounding box center [157, 129] width 54 height 11
type input "1"
click at [48, 131] on input "1" at bounding box center [52, 130] width 26 height 10
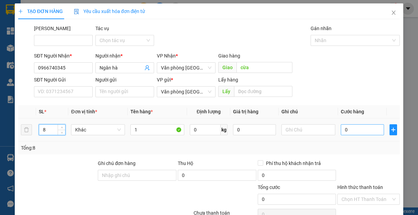
type input "8"
click at [351, 133] on input "0" at bounding box center [361, 129] width 43 height 11
type input "2"
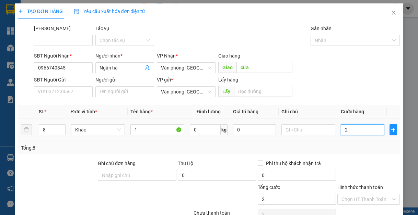
type input "24"
type input "240"
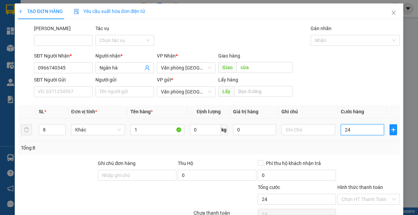
type input "240"
type input "2.400"
type input "24.000"
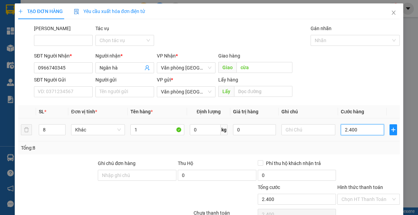
type input "24.000"
type input "240.000"
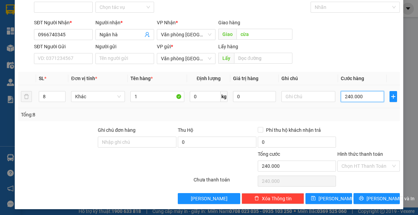
scroll to position [36, 0]
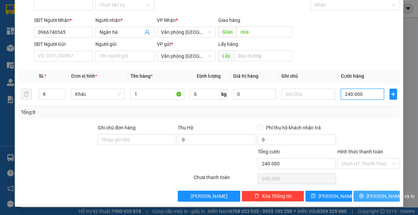
type input "240.000"
click at [361, 196] on icon "printer" at bounding box center [361, 196] width 5 height 5
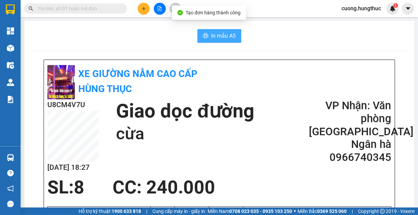
click at [215, 38] on span "In mẫu A5" at bounding box center [223, 36] width 25 height 9
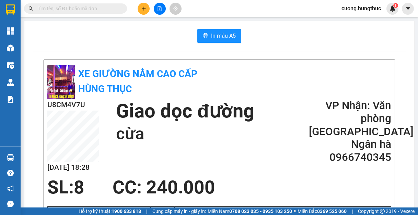
click at [152, 12] on div at bounding box center [159, 9] width 51 height 12
click at [142, 7] on icon "plus" at bounding box center [143, 8] width 5 height 5
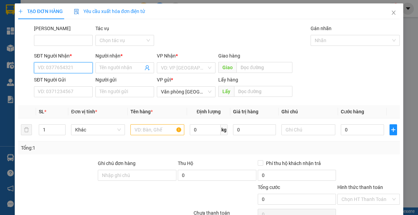
click at [74, 70] on input "SĐT Người Nhận *" at bounding box center [63, 67] width 59 height 11
click at [61, 80] on div "0984703032 - anh trang" at bounding box center [64, 82] width 52 height 8
type input "0984703032"
type input "anh trang"
type input "0984703032"
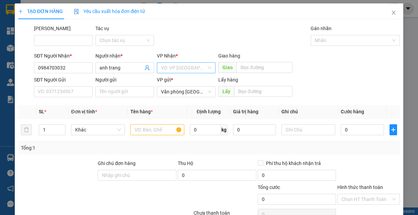
click at [171, 65] on input "search" at bounding box center [184, 68] width 46 height 10
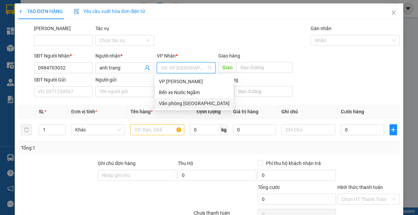
click at [174, 104] on div "Văn phòng [GEOGRAPHIC_DATA]" at bounding box center [194, 104] width 71 height 8
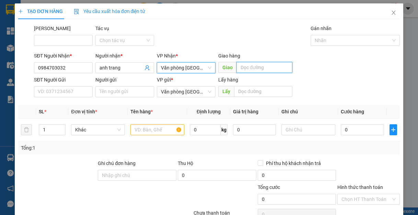
click at [248, 68] on input "text" at bounding box center [264, 67] width 56 height 11
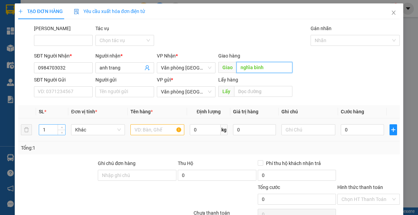
type input "nghĩa bình"
click at [49, 125] on input "1" at bounding box center [52, 130] width 26 height 10
type input "1"
type input "2"
click at [147, 129] on input "text" at bounding box center [157, 129] width 54 height 11
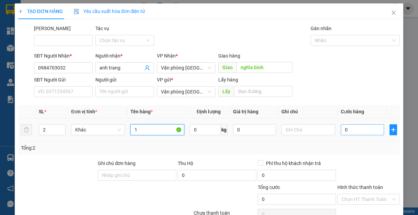
type input "1"
click at [373, 133] on input "0" at bounding box center [361, 129] width 43 height 11
type input "1"
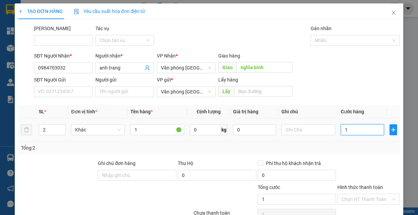
type input "10"
type input "100"
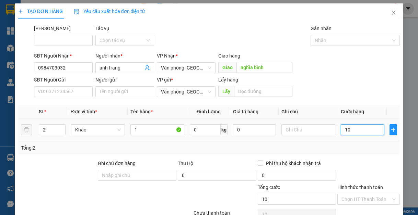
type input "100"
type input "1.000"
type input "10.000"
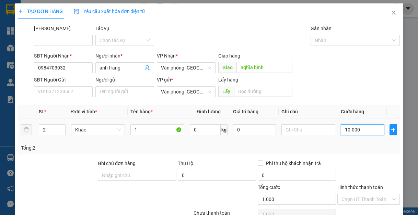
type input "10.000"
type input "100.000"
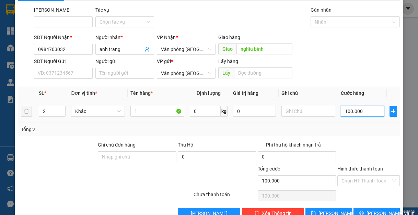
scroll to position [36, 0]
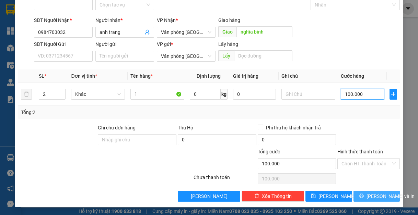
type input "100.000"
click at [368, 195] on span "[PERSON_NAME] và In" at bounding box center [390, 197] width 48 height 8
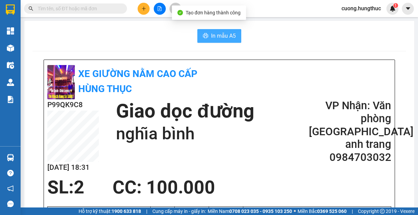
click at [223, 34] on span "In mẫu A5" at bounding box center [223, 36] width 25 height 9
